Goal: Task Accomplishment & Management: Use online tool/utility

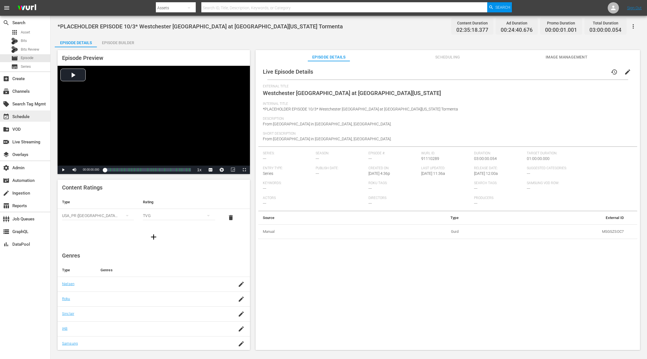
click at [38, 117] on div "event_available Schedule" at bounding box center [25, 115] width 50 height 11
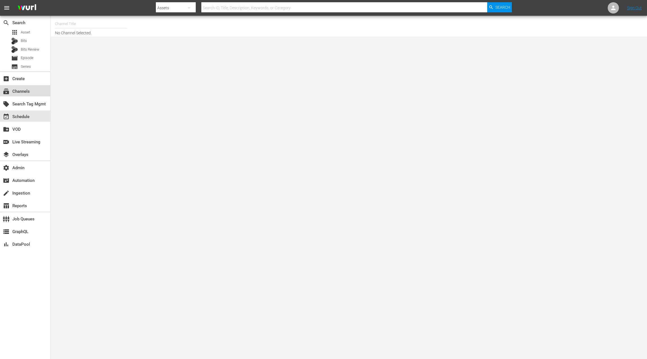
click at [29, 90] on div "subscriptions Channels" at bounding box center [15, 90] width 31 height 5
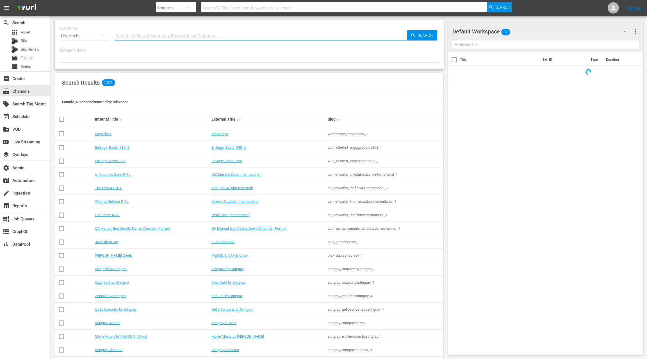
click at [133, 39] on input "text" at bounding box center [261, 35] width 293 height 13
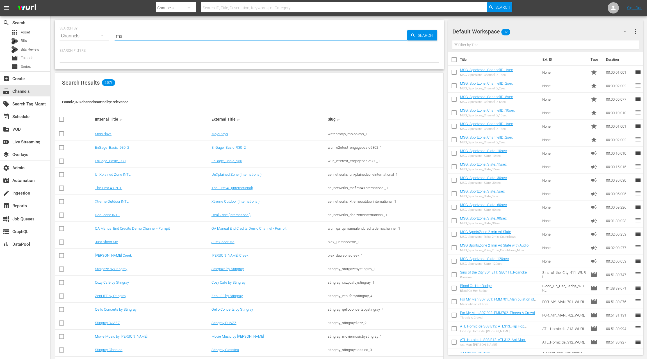
type input "msg"
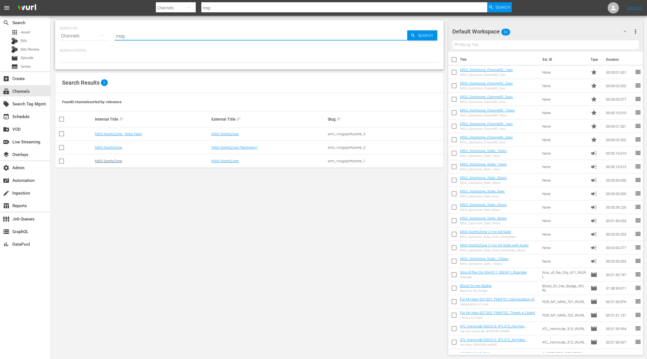
type input "msg"
click at [117, 161] on link "MSG SportsZone" at bounding box center [108, 161] width 27 height 4
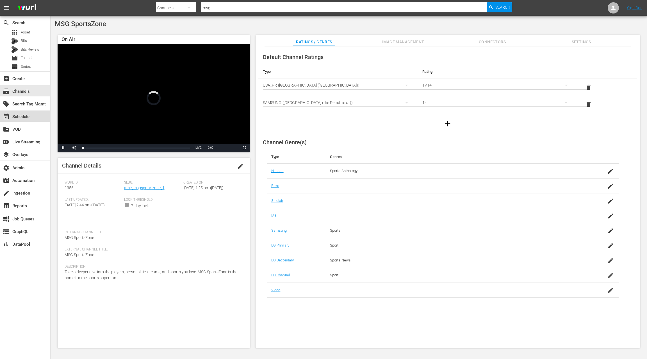
click at [31, 118] on div "event_available Schedule" at bounding box center [25, 115] width 50 height 11
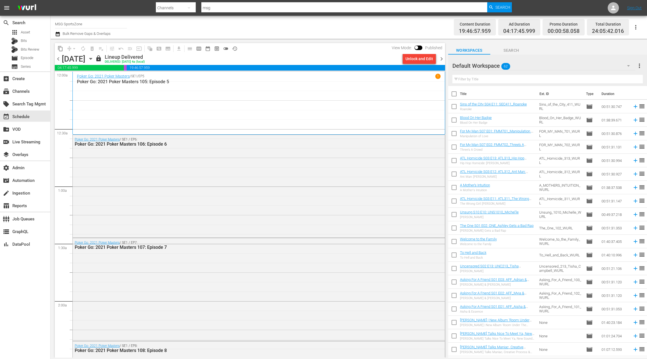
click at [442, 59] on span "chevron_right" at bounding box center [441, 58] width 7 height 7
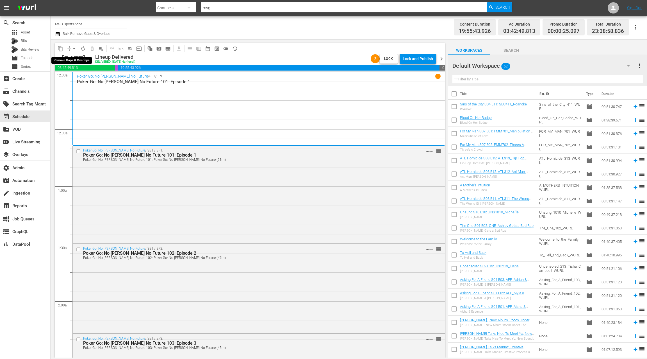
click at [70, 48] on button "arrow_drop_down" at bounding box center [74, 48] width 9 height 9
click at [77, 77] on li "Align to End of Previous Day" at bounding box center [74, 78] width 59 height 9
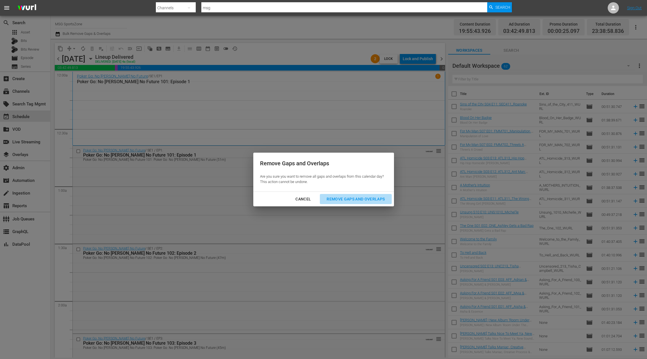
click at [343, 198] on div "Remove Gaps and Overlaps" at bounding box center [355, 198] width 67 height 7
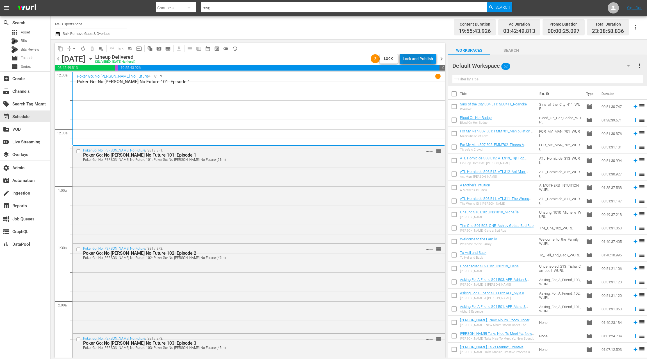
click at [412, 60] on div "Lock and Publish" at bounding box center [418, 59] width 30 height 10
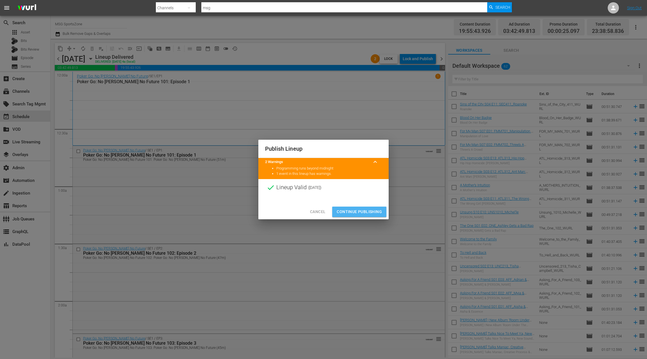
click at [368, 210] on span "Continue Publishing" at bounding box center [359, 211] width 45 height 7
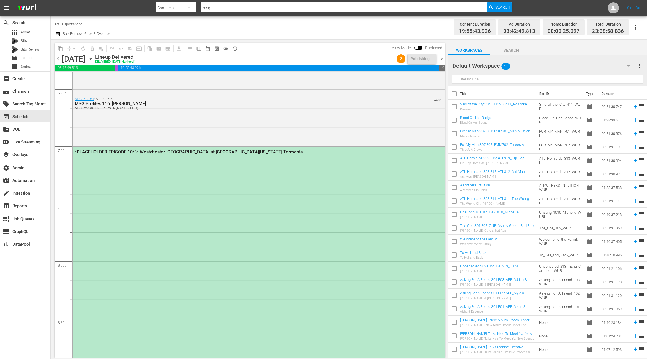
scroll to position [2121, 0]
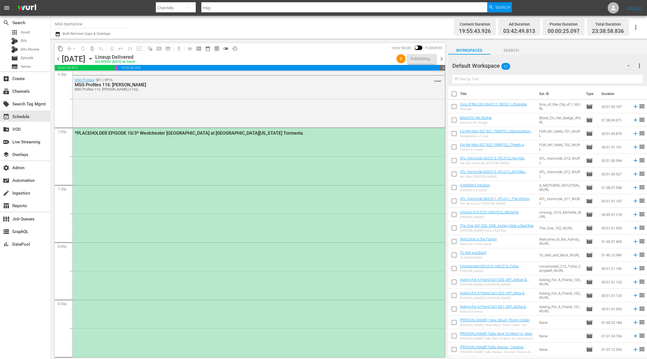
click at [269, 163] on div "*PLACEHOLDER EPISODE 10/3* Westchester SC at South Georgia Tormenta" at bounding box center [259, 299] width 372 height 342
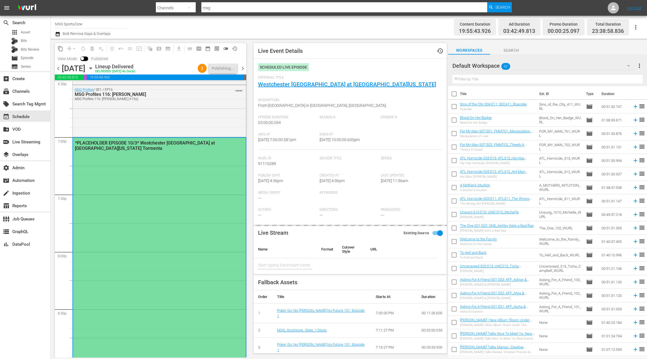
type input "Westchester [GEOGRAPHIC_DATA] at [GEOGRAPHIC_DATA][US_STATE]"
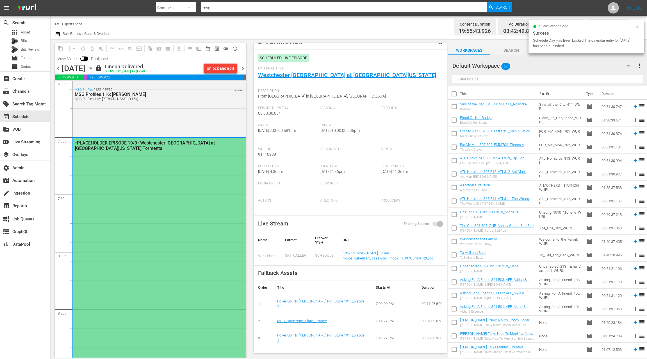
scroll to position [0, 0]
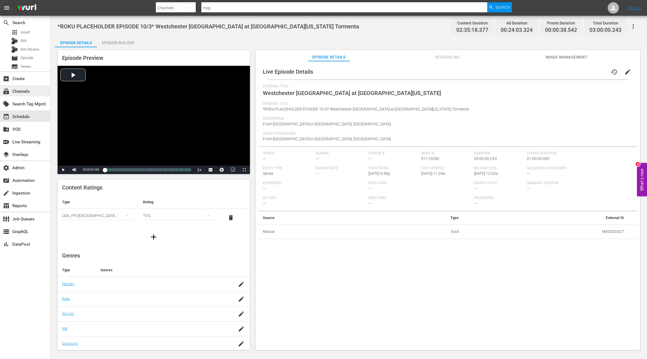
click at [30, 91] on div "subscriptions Channels" at bounding box center [15, 90] width 31 height 5
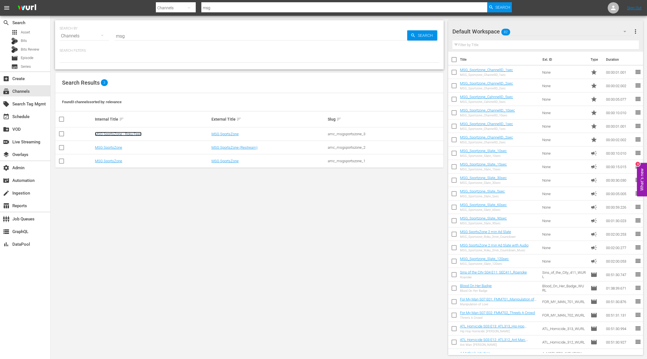
click at [128, 135] on link "MSG SportsZone - Roku Feed" at bounding box center [118, 134] width 47 height 4
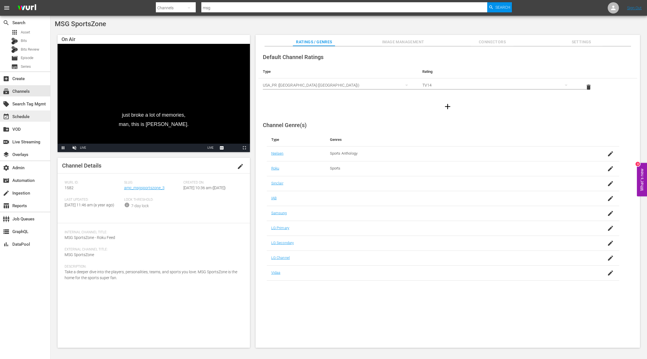
click at [25, 115] on div "event_available Schedule" at bounding box center [15, 115] width 31 height 5
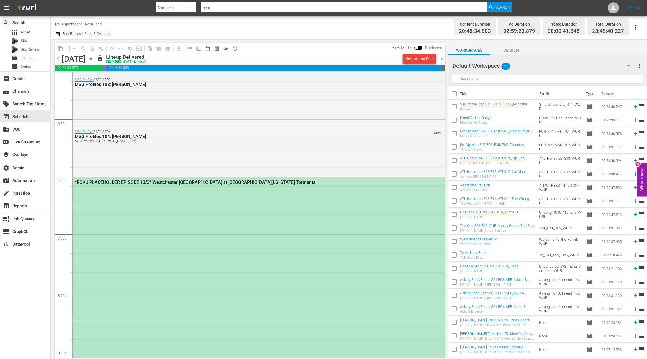
scroll to position [2108, 0]
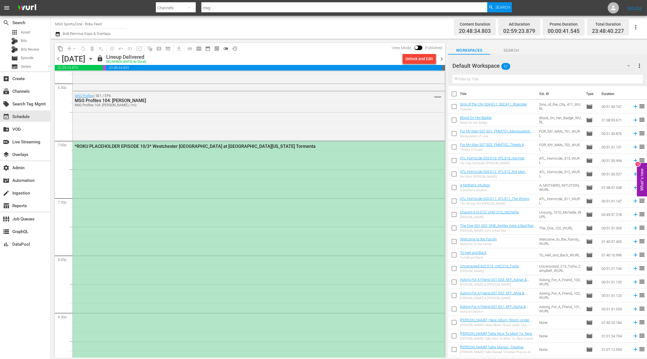
click at [243, 166] on div "*ROKU PLACEHOLDER EPISODE 10/3* Westchester [GEOGRAPHIC_DATA] at [GEOGRAPHIC_DA…" at bounding box center [259, 312] width 372 height 342
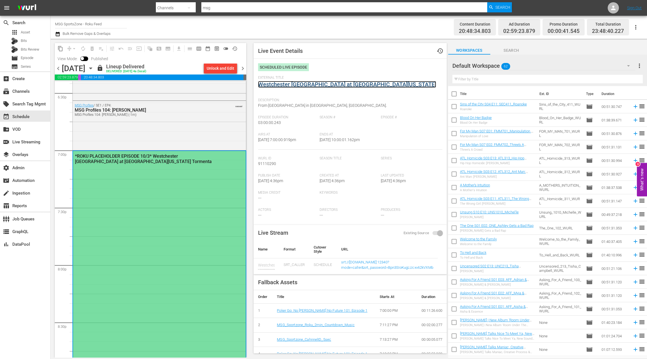
click at [310, 86] on link "Westchester [GEOGRAPHIC_DATA] at [GEOGRAPHIC_DATA][US_STATE]" at bounding box center [347, 84] width 178 height 7
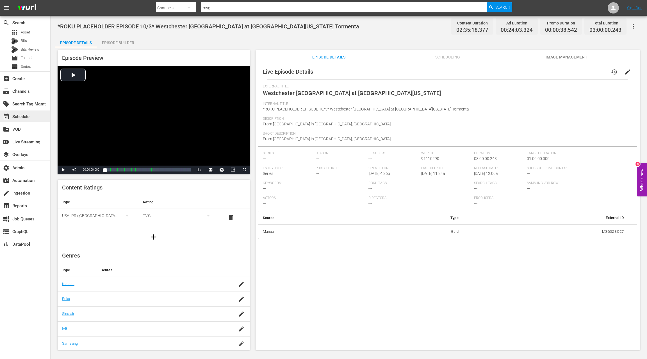
click at [35, 117] on div "event_available Schedule" at bounding box center [25, 115] width 50 height 11
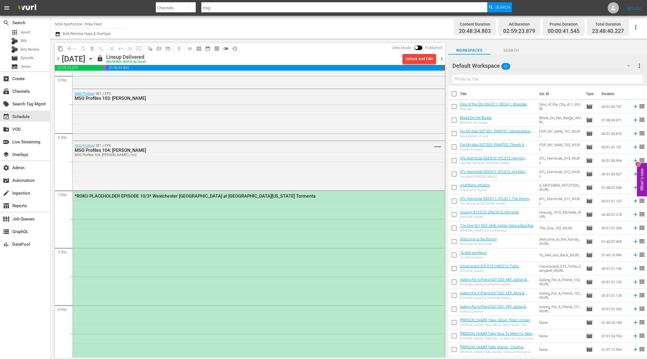
scroll to position [2163, 0]
